Goal: Task Accomplishment & Management: Use online tool/utility

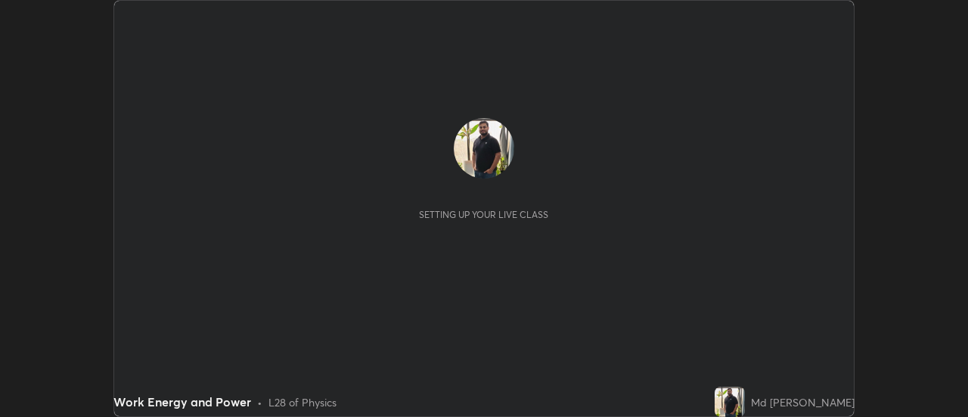
scroll to position [417, 968]
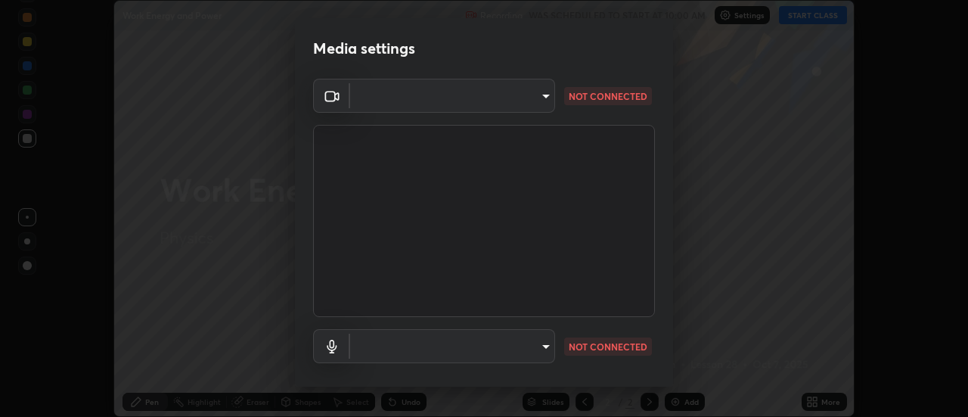
type input "22fd1baf326a4dc2477b81f4db25bcd6a257ae2ff3fe6e8918437301c5c1cc95"
type input "default"
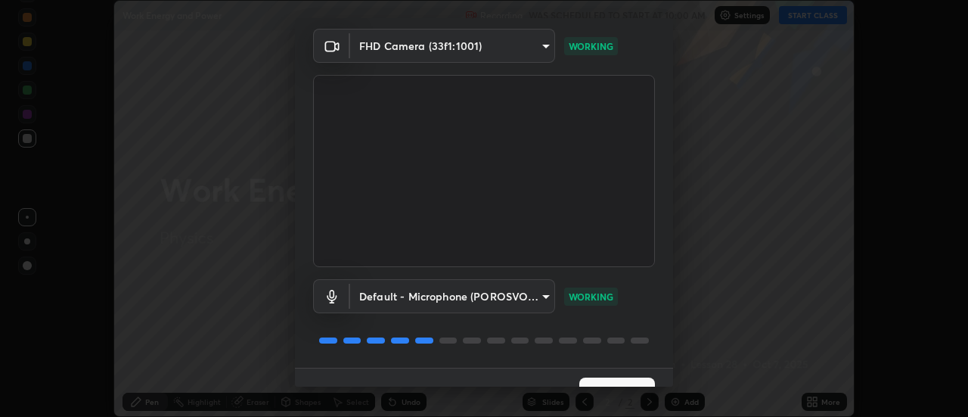
scroll to position [79, 0]
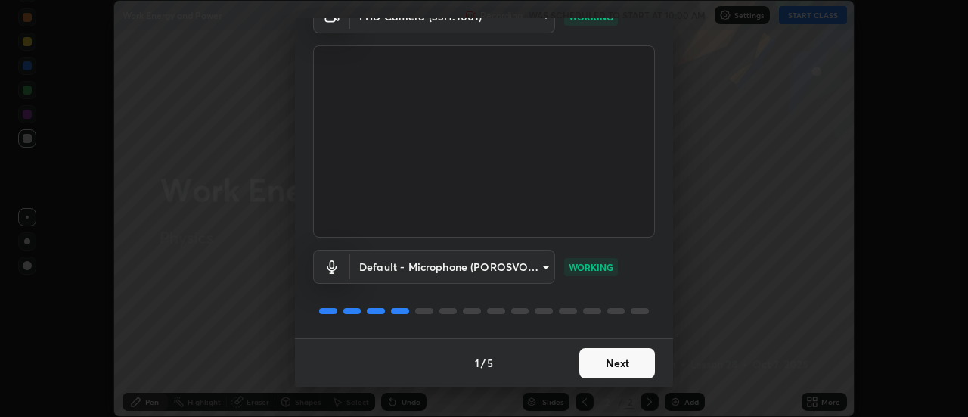
click at [629, 366] on button "Next" at bounding box center [617, 363] width 76 height 30
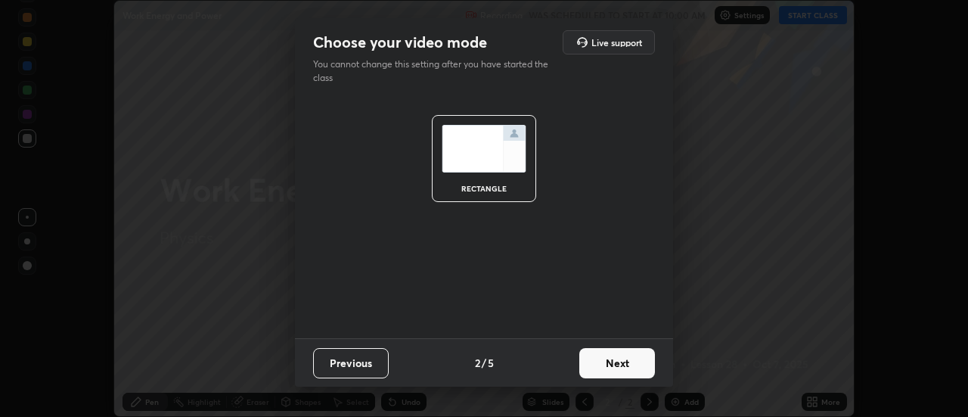
scroll to position [0, 0]
click at [632, 363] on button "Next" at bounding box center [617, 363] width 76 height 30
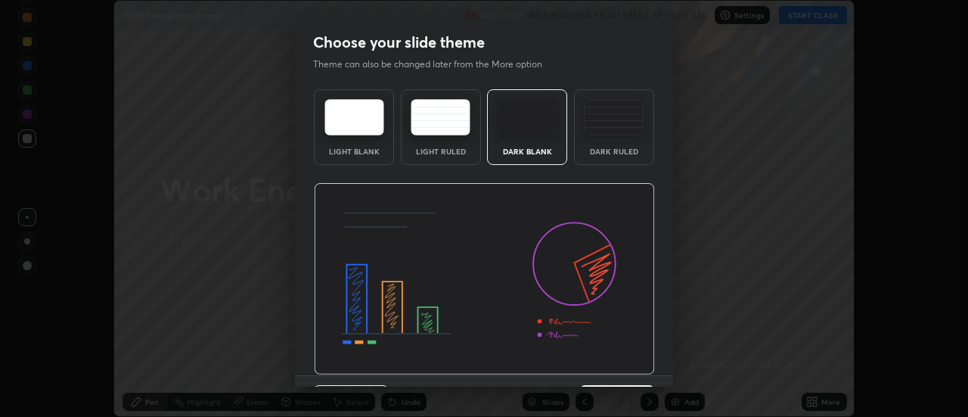
scroll to position [37, 0]
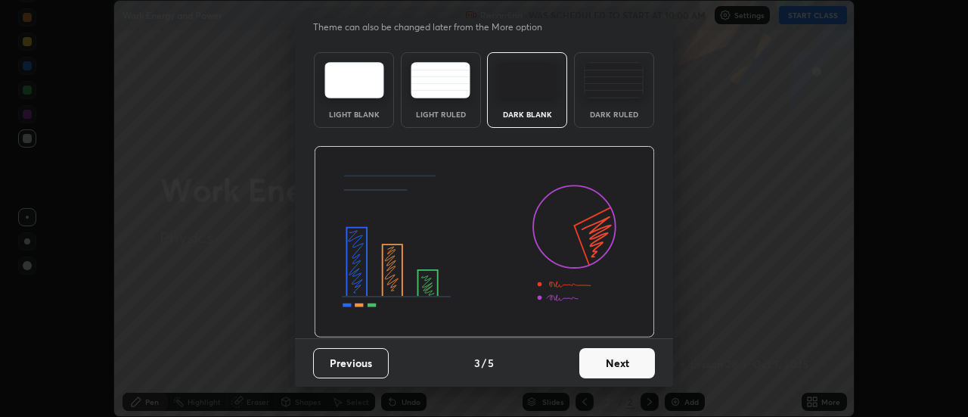
click at [633, 364] on button "Next" at bounding box center [617, 363] width 76 height 30
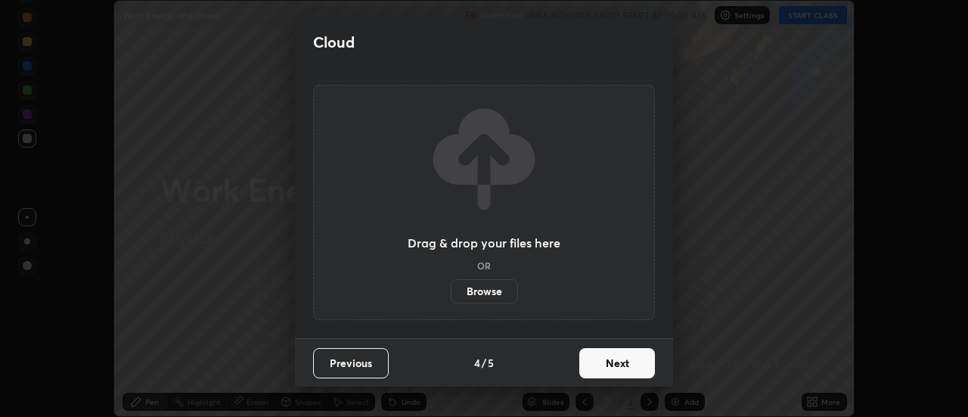
click at [641, 364] on button "Next" at bounding box center [617, 363] width 76 height 30
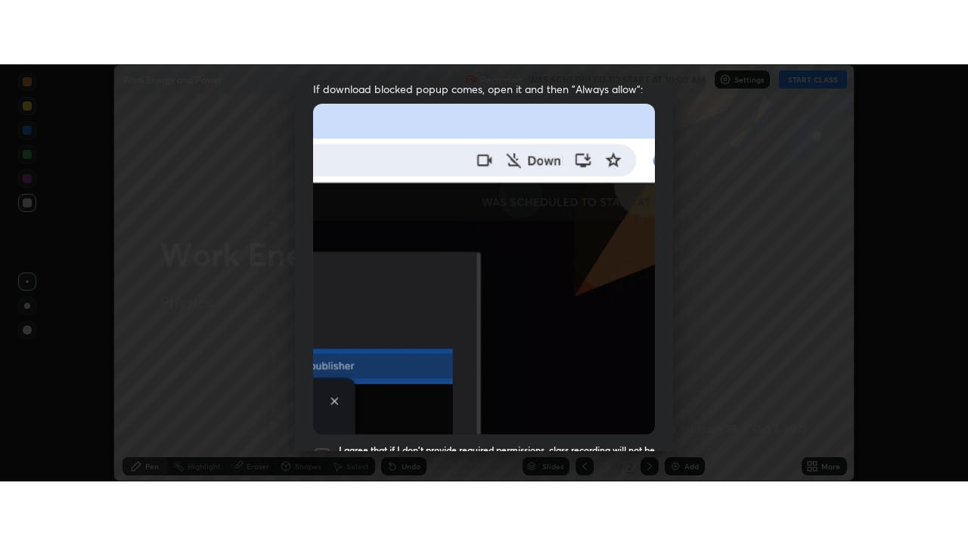
scroll to position [378, 0]
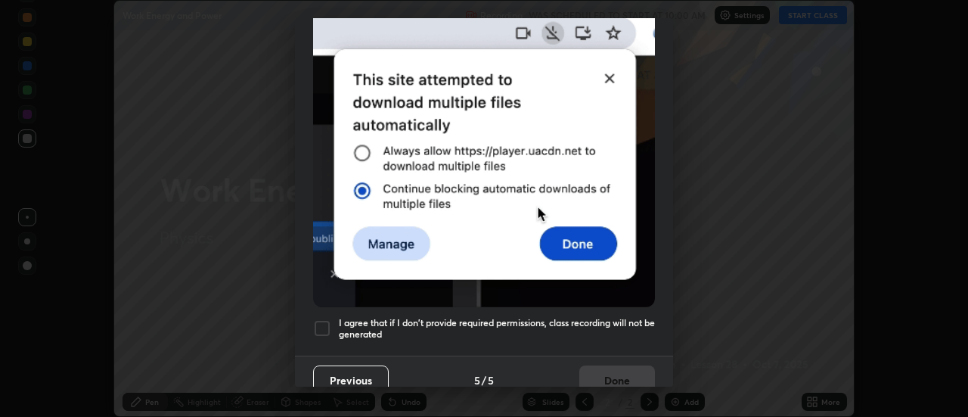
click at [328, 325] on div at bounding box center [322, 328] width 18 height 18
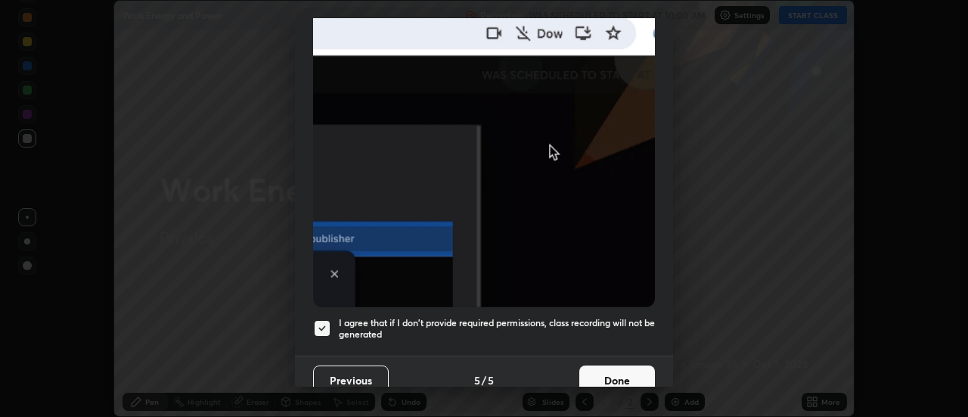
click at [610, 365] on button "Done" at bounding box center [617, 380] width 76 height 30
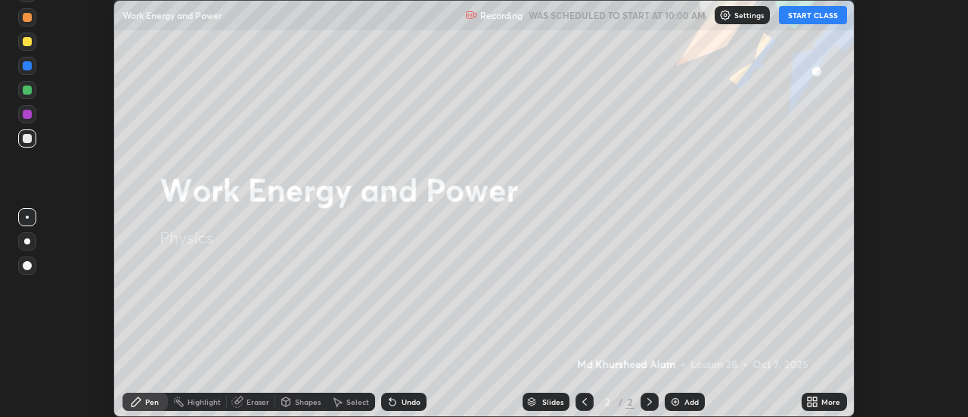
click at [815, 406] on icon at bounding box center [816, 404] width 4 height 4
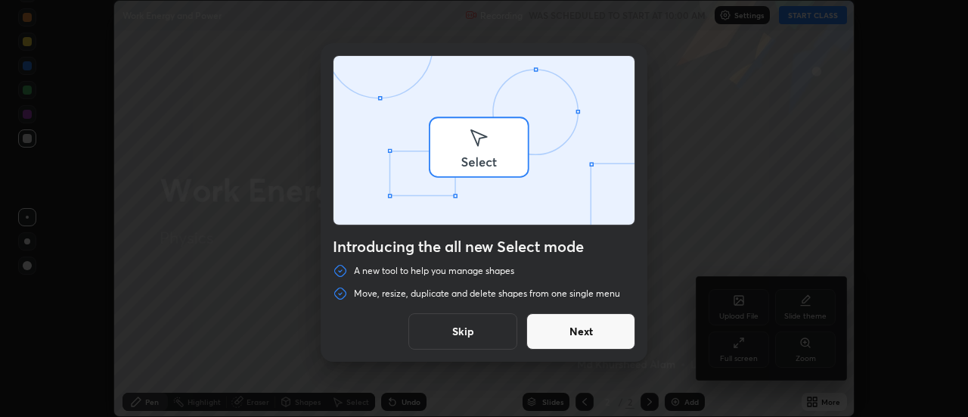
click at [736, 344] on div "Introducing the all new Select mode A new tool to help you manage shapes Move, …" at bounding box center [484, 208] width 968 height 417
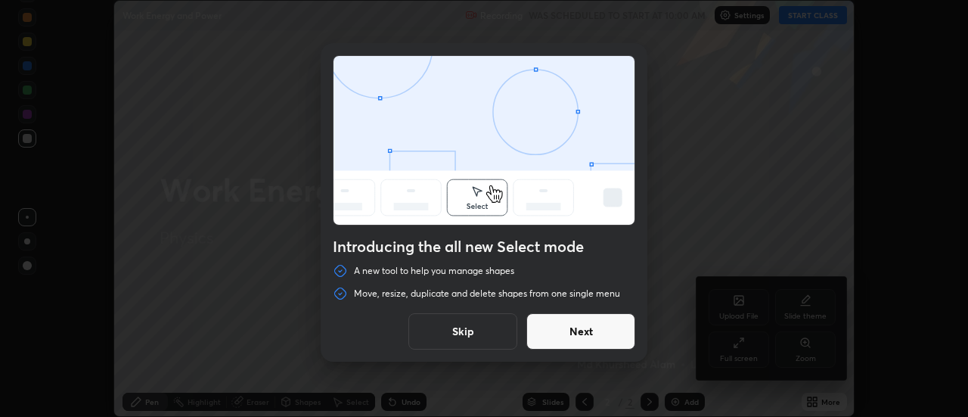
click at [440, 328] on button "Skip" at bounding box center [462, 331] width 109 height 36
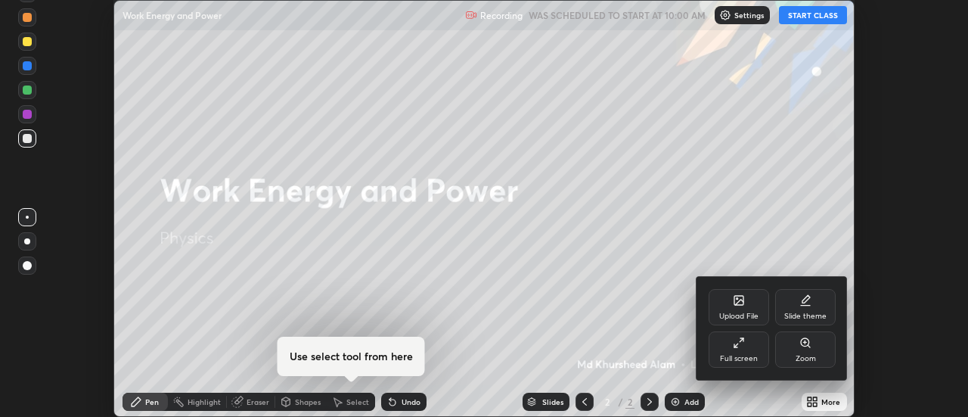
click at [733, 349] on div "Full screen" at bounding box center [739, 349] width 61 height 36
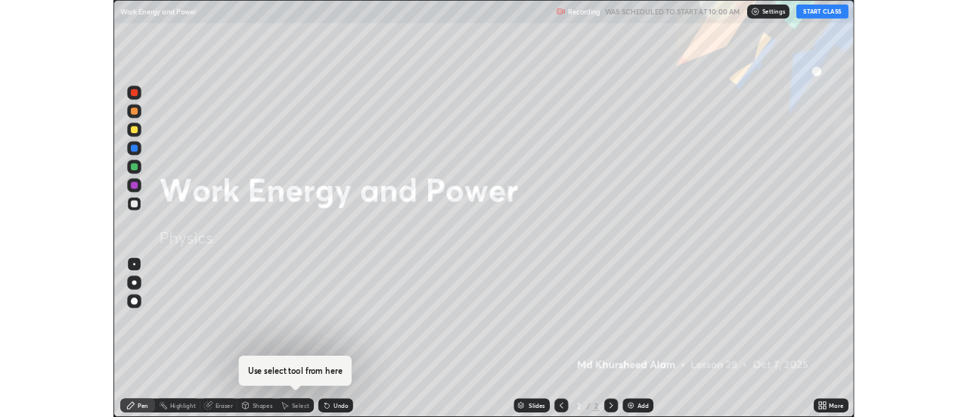
scroll to position [545, 968]
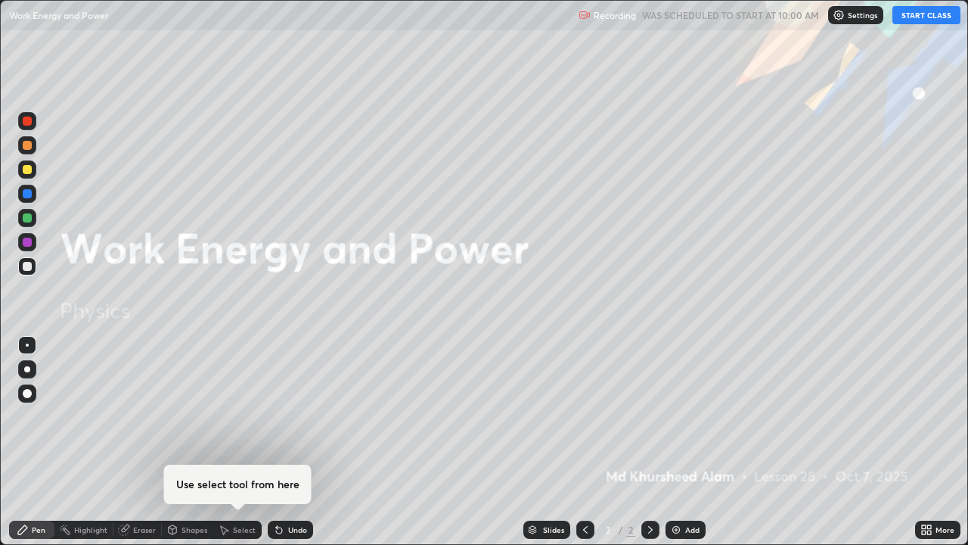
click at [917, 15] on button "START CLASS" at bounding box center [927, 15] width 68 height 18
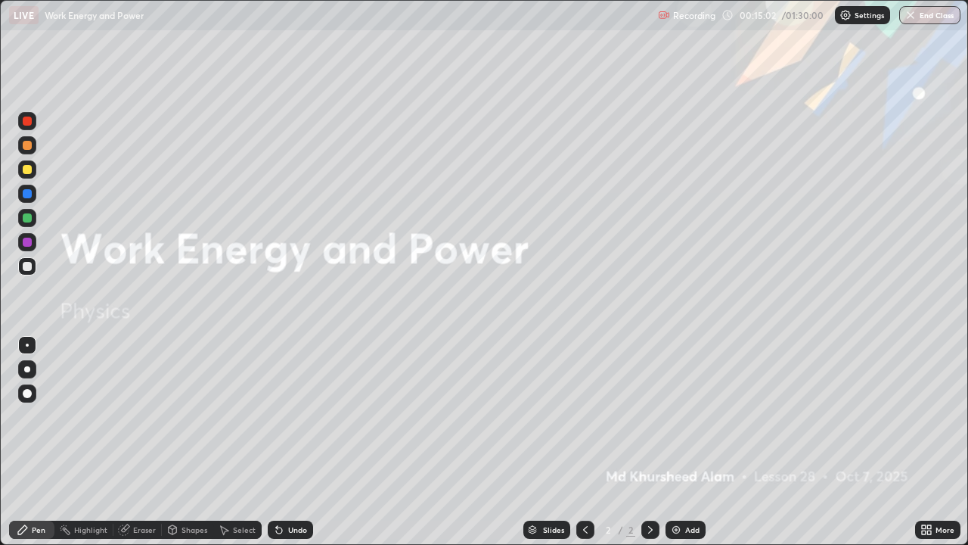
click at [24, 244] on div at bounding box center [27, 242] width 9 height 9
click at [682, 416] on div "Add" at bounding box center [686, 529] width 40 height 18
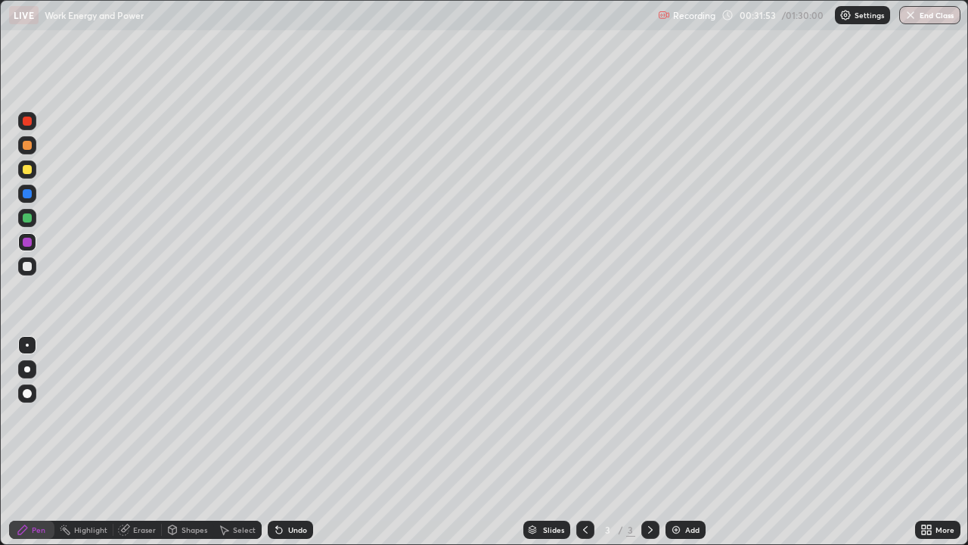
click at [583, 416] on icon at bounding box center [585, 529] width 12 height 12
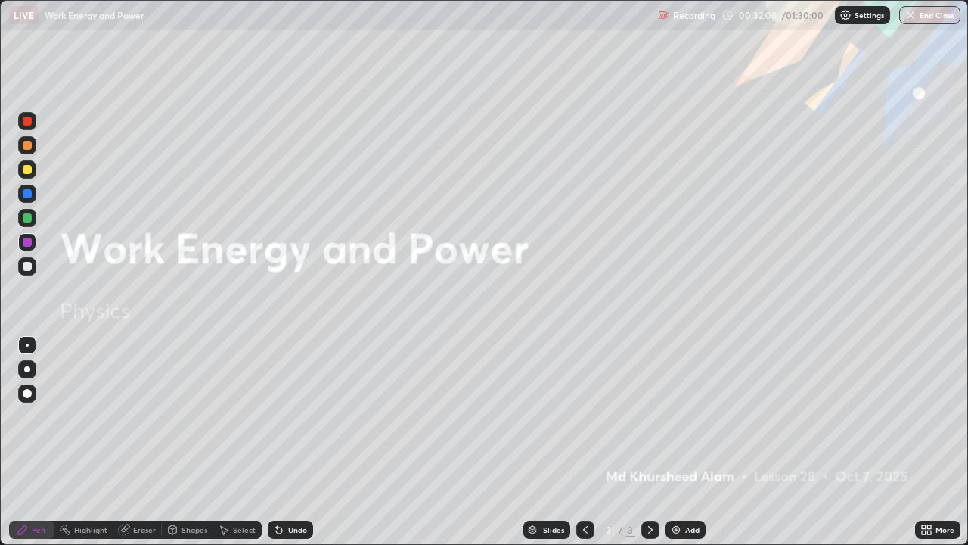
click at [644, 416] on icon at bounding box center [650, 529] width 12 height 12
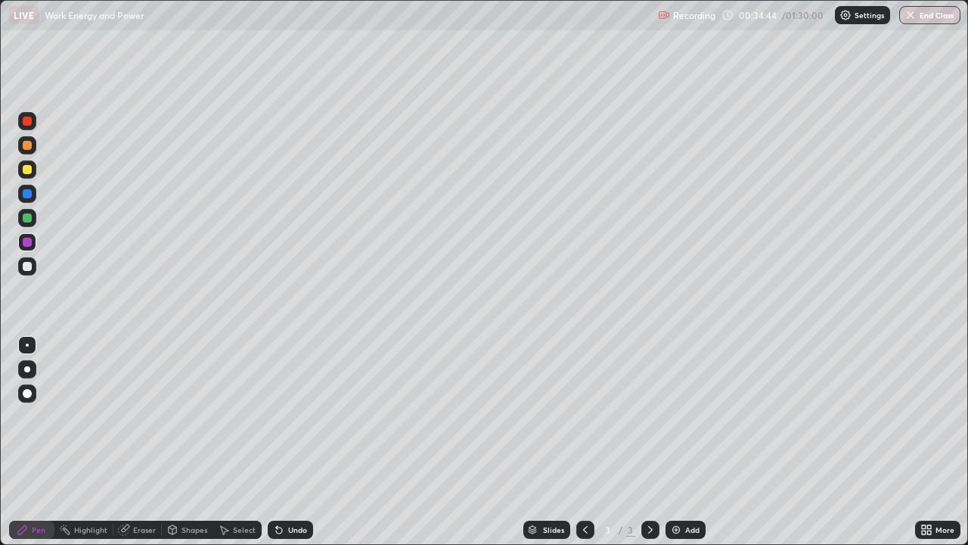
click at [689, 416] on div "Add" at bounding box center [686, 529] width 40 height 18
click at [280, 416] on icon at bounding box center [279, 529] width 12 height 12
click at [284, 416] on div "Undo" at bounding box center [290, 529] width 45 height 18
click at [285, 416] on div "Undo" at bounding box center [290, 529] width 45 height 18
click at [287, 416] on div "Undo" at bounding box center [290, 529] width 45 height 18
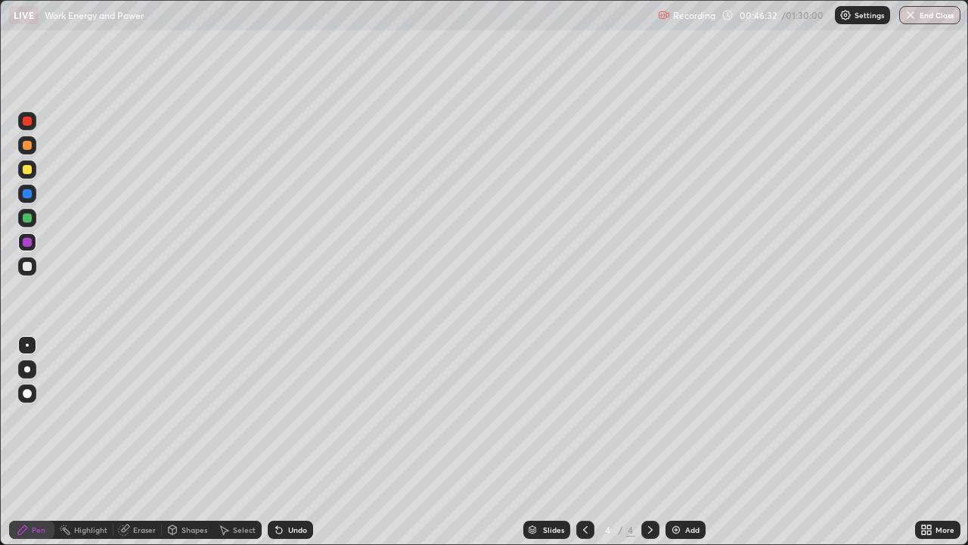
click at [681, 416] on div "Add" at bounding box center [686, 529] width 40 height 18
click at [284, 416] on div "Undo" at bounding box center [290, 529] width 45 height 18
click at [282, 416] on icon at bounding box center [279, 529] width 12 height 12
click at [284, 416] on div "Undo" at bounding box center [290, 529] width 45 height 18
click at [294, 416] on div "Undo" at bounding box center [297, 530] width 19 height 8
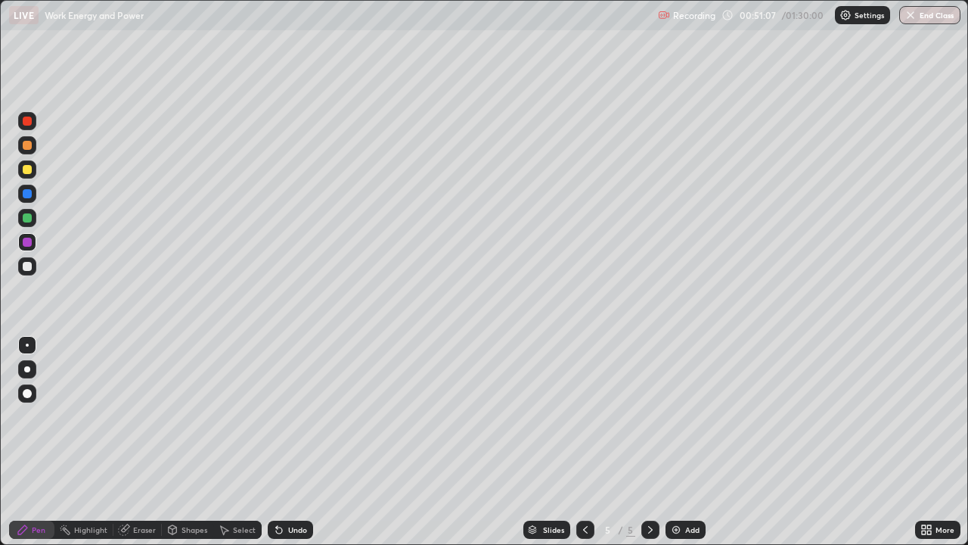
click at [294, 416] on div "Undo" at bounding box center [297, 530] width 19 height 8
click at [688, 416] on div "Add" at bounding box center [686, 529] width 40 height 18
click at [284, 416] on div "Undo" at bounding box center [290, 529] width 45 height 18
click at [582, 416] on icon at bounding box center [585, 529] width 12 height 12
click at [642, 416] on div at bounding box center [650, 529] width 18 height 18
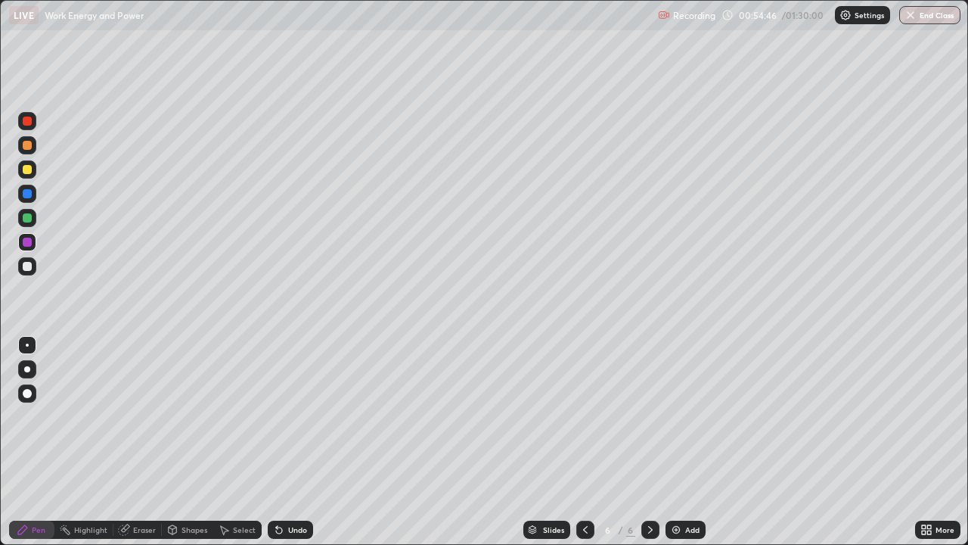
click at [29, 213] on div at bounding box center [27, 217] width 9 height 9
click at [582, 416] on icon at bounding box center [585, 529] width 12 height 12
click at [644, 416] on icon at bounding box center [650, 529] width 12 height 12
click at [688, 416] on div "Add" at bounding box center [692, 530] width 14 height 8
click at [284, 416] on div "Undo" at bounding box center [290, 529] width 45 height 18
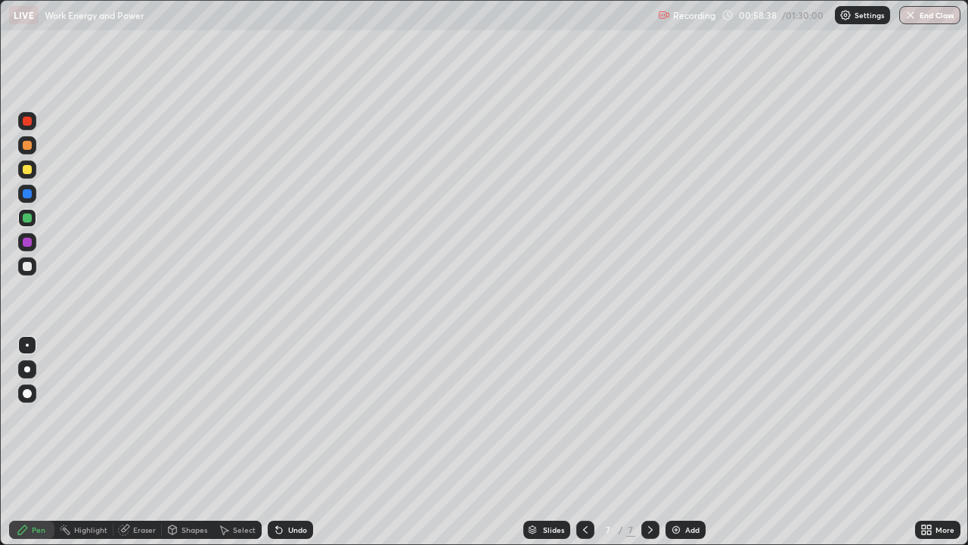
click at [285, 416] on div "Undo" at bounding box center [290, 529] width 45 height 18
click at [288, 416] on div "Undo" at bounding box center [297, 530] width 19 height 8
click at [294, 416] on div "Undo" at bounding box center [297, 530] width 19 height 8
click at [295, 416] on div "Undo" at bounding box center [297, 530] width 19 height 8
click at [291, 416] on div "Undo" at bounding box center [297, 530] width 19 height 8
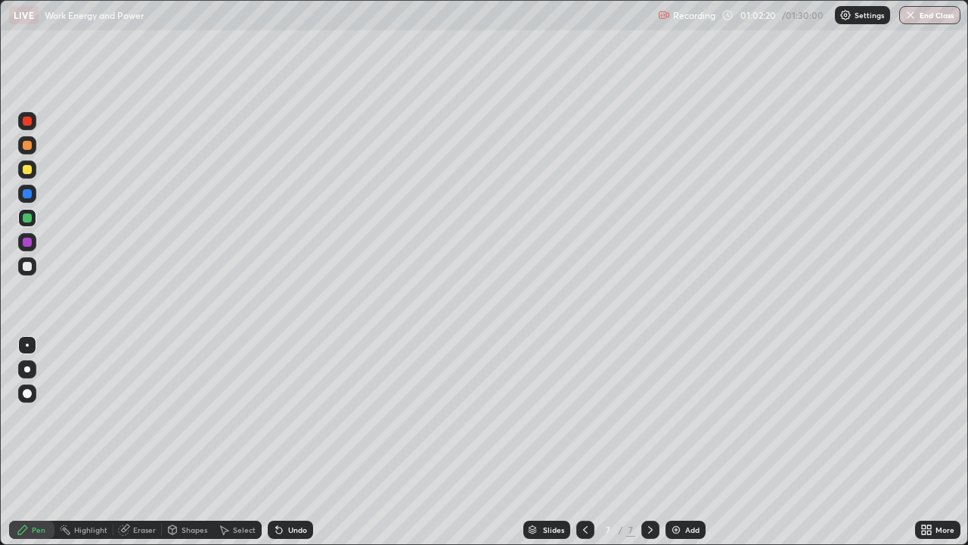
click at [676, 416] on img at bounding box center [676, 529] width 12 height 12
click at [279, 416] on icon at bounding box center [279, 529] width 12 height 12
click at [0, 135] on div "Setting up your live class" at bounding box center [484, 272] width 968 height 545
click at [673, 416] on img at bounding box center [676, 529] width 12 height 12
click at [688, 416] on div "Add" at bounding box center [692, 530] width 14 height 8
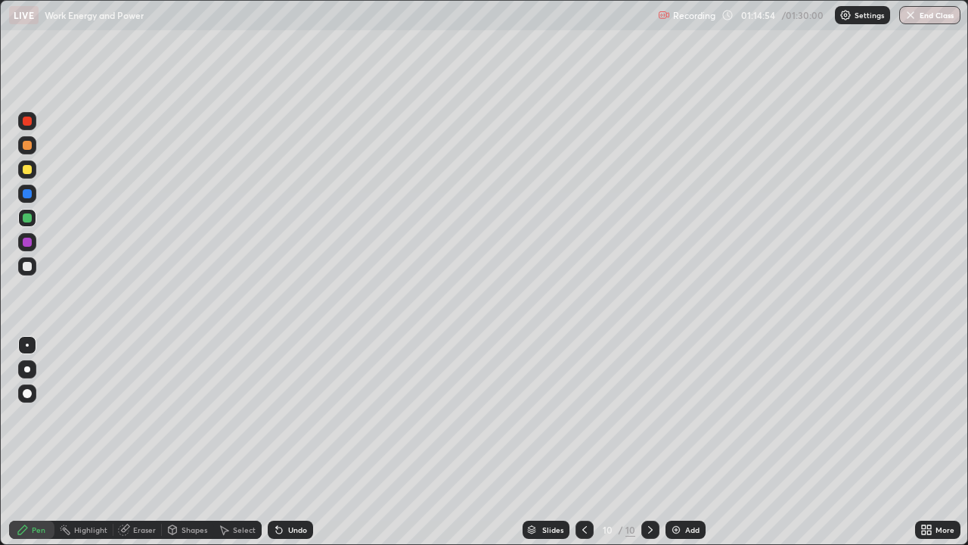
click at [291, 416] on div "Undo" at bounding box center [290, 529] width 45 height 18
click at [288, 416] on div "Undo" at bounding box center [297, 530] width 19 height 8
click at [681, 416] on div "Add" at bounding box center [686, 529] width 40 height 18
click at [678, 416] on img at bounding box center [676, 529] width 12 height 12
click at [284, 416] on div "Undo" at bounding box center [290, 529] width 45 height 18
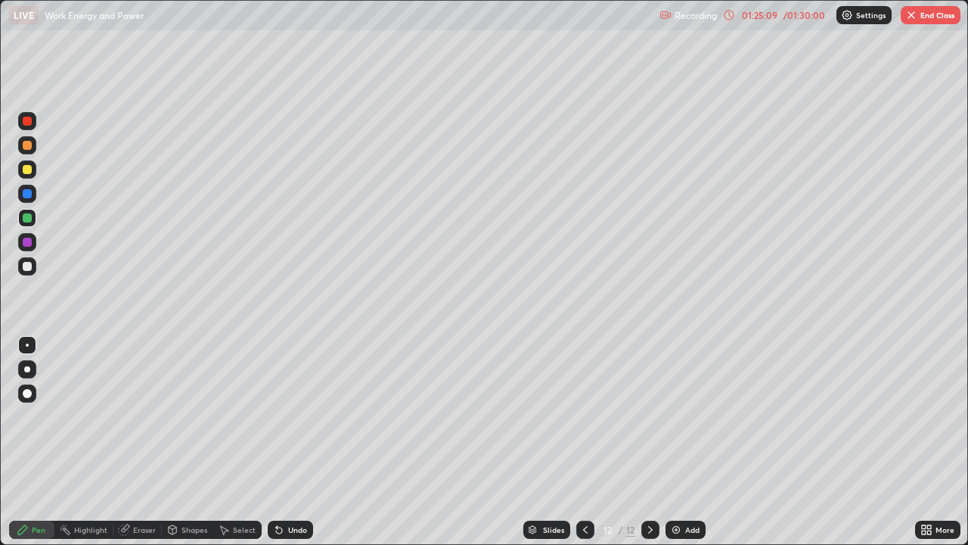
click at [288, 416] on div "Undo" at bounding box center [290, 529] width 45 height 18
click at [290, 416] on div "Undo" at bounding box center [290, 529] width 45 height 18
click at [290, 416] on div "Undo" at bounding box center [297, 530] width 19 height 8
click at [942, 13] on button "End Class" at bounding box center [931, 15] width 60 height 18
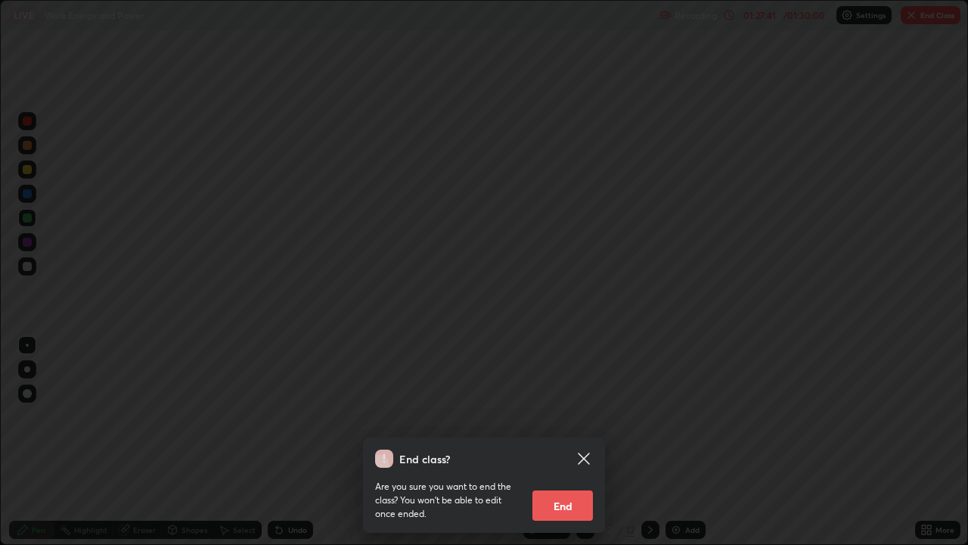
click at [568, 416] on button "End" at bounding box center [563, 505] width 61 height 30
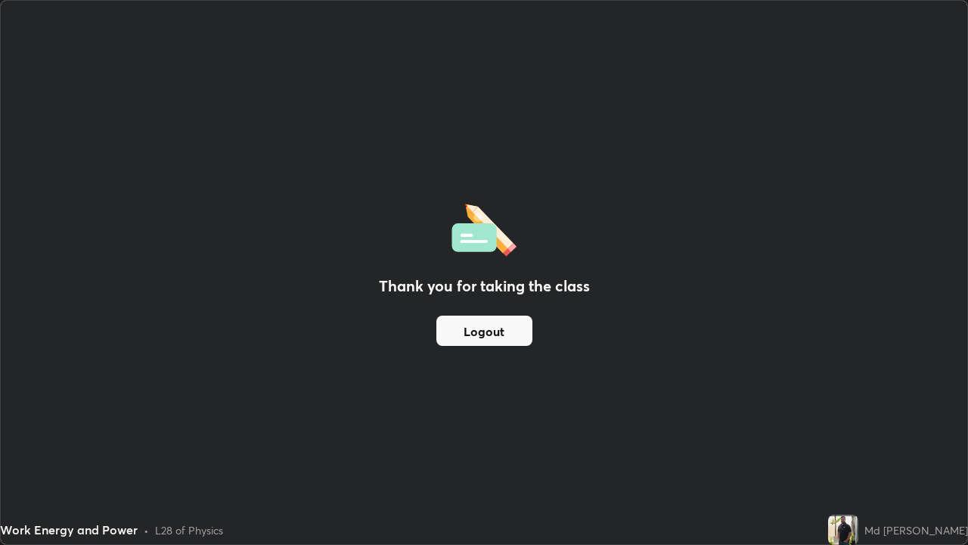
click at [511, 334] on button "Logout" at bounding box center [484, 330] width 96 height 30
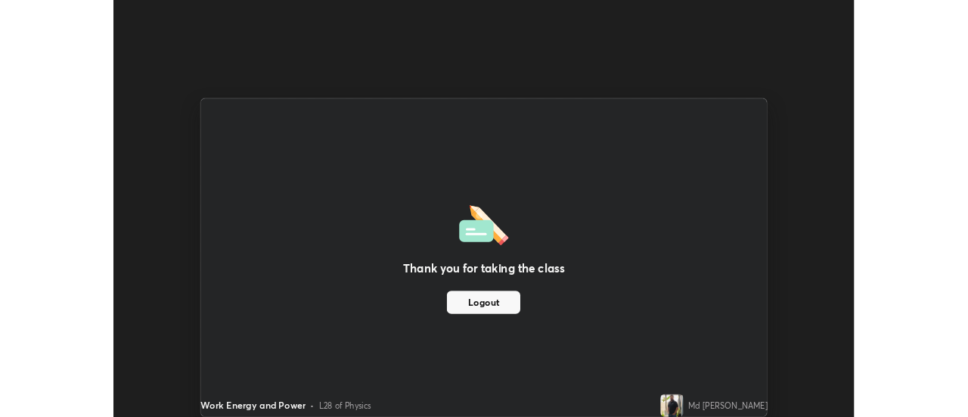
scroll to position [75229, 74677]
